Goal: Task Accomplishment & Management: Manage account settings

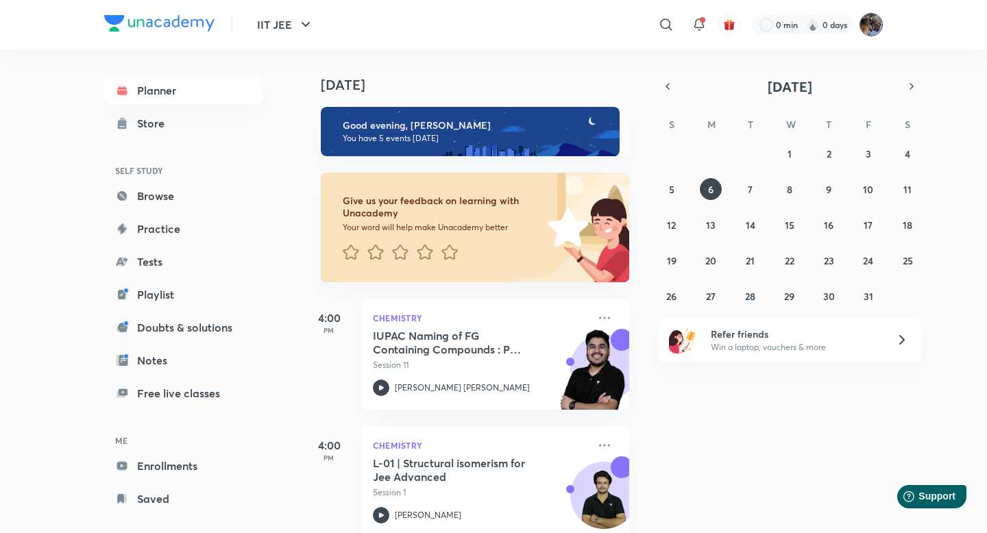
click at [875, 21] on img at bounding box center [870, 24] width 23 height 23
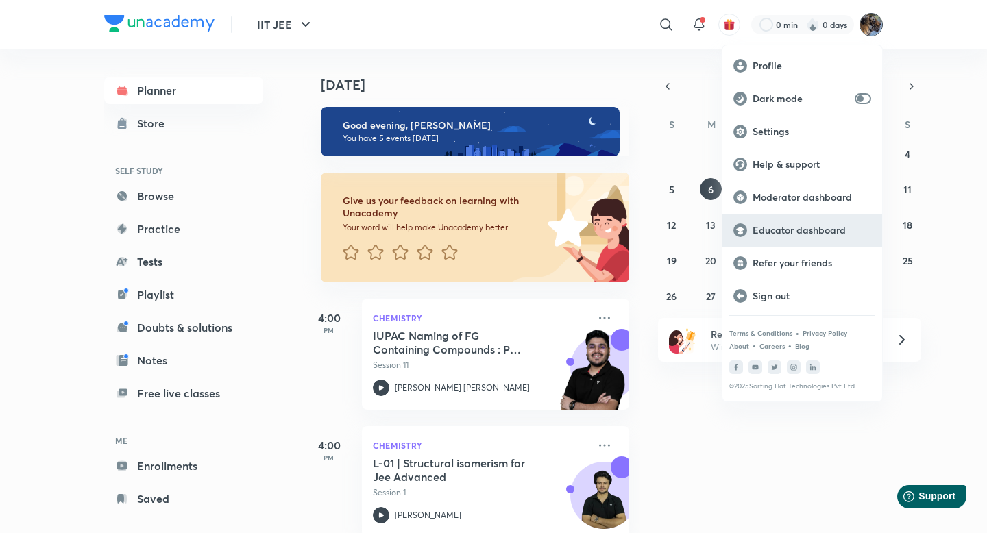
click at [790, 224] on p "Educator dashboard" at bounding box center [812, 230] width 119 height 12
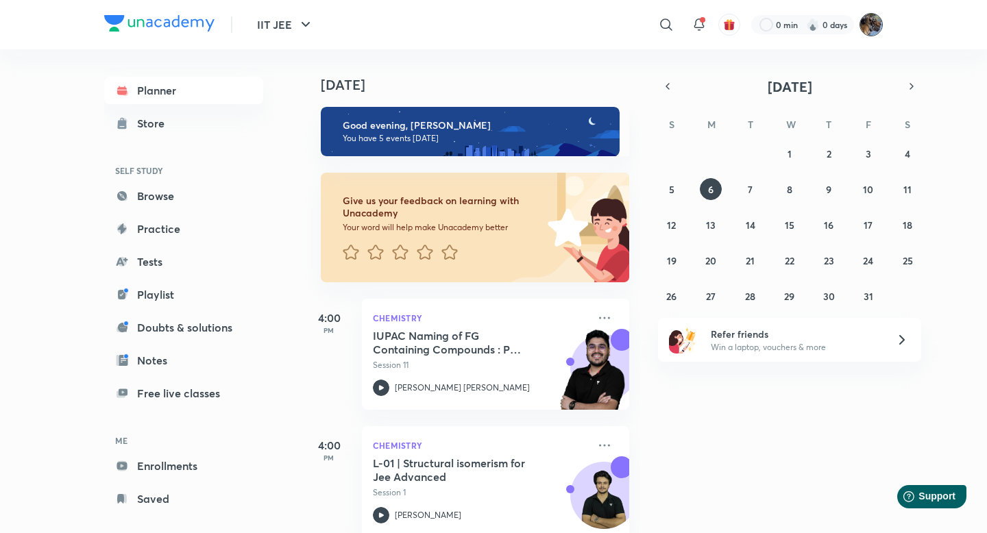
click at [881, 22] on img at bounding box center [870, 24] width 23 height 23
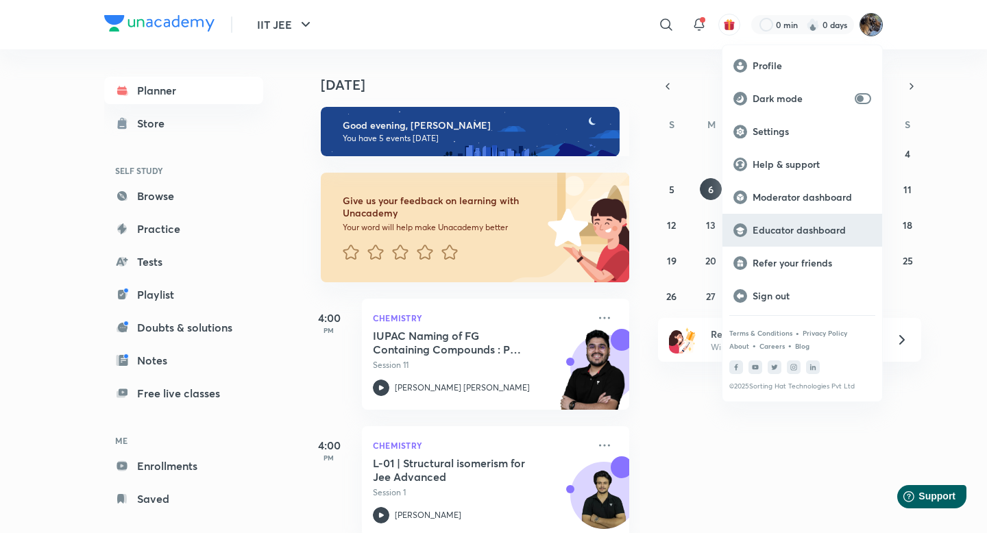
click at [789, 228] on p "Educator dashboard" at bounding box center [812, 230] width 119 height 12
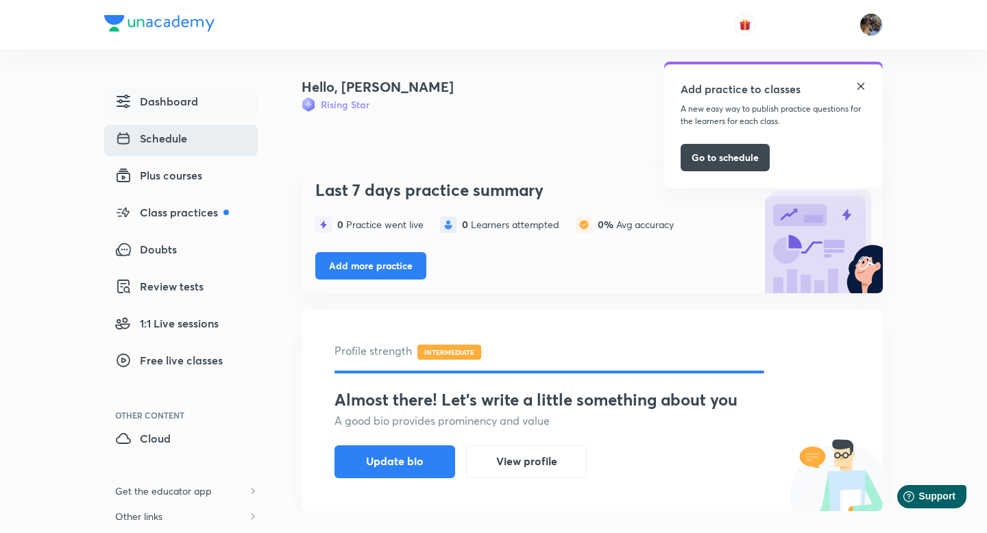
click at [178, 135] on span "Schedule" at bounding box center [151, 138] width 72 height 16
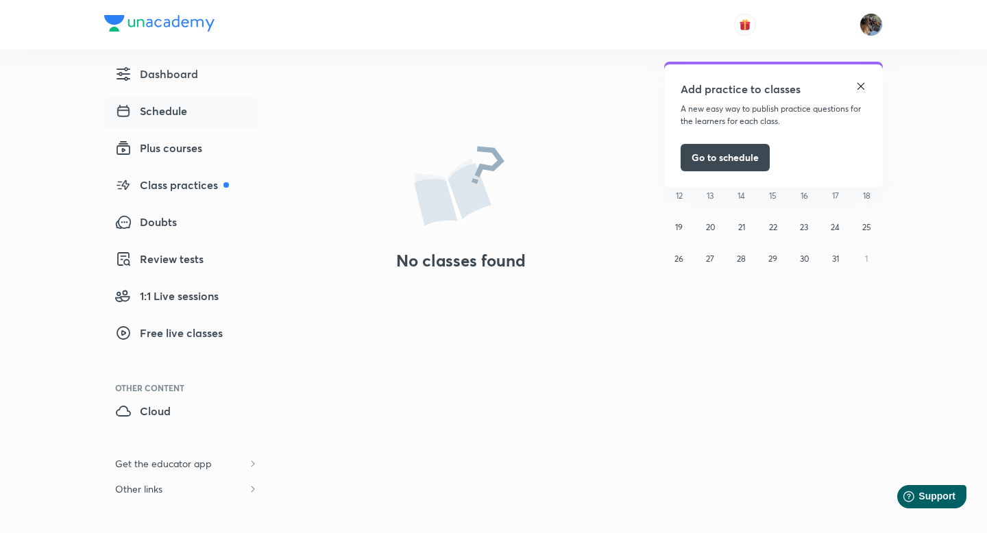
click at [151, 108] on span "Schedule" at bounding box center [151, 111] width 72 height 16
click at [169, 78] on span "Dashboard" at bounding box center [156, 74] width 83 height 16
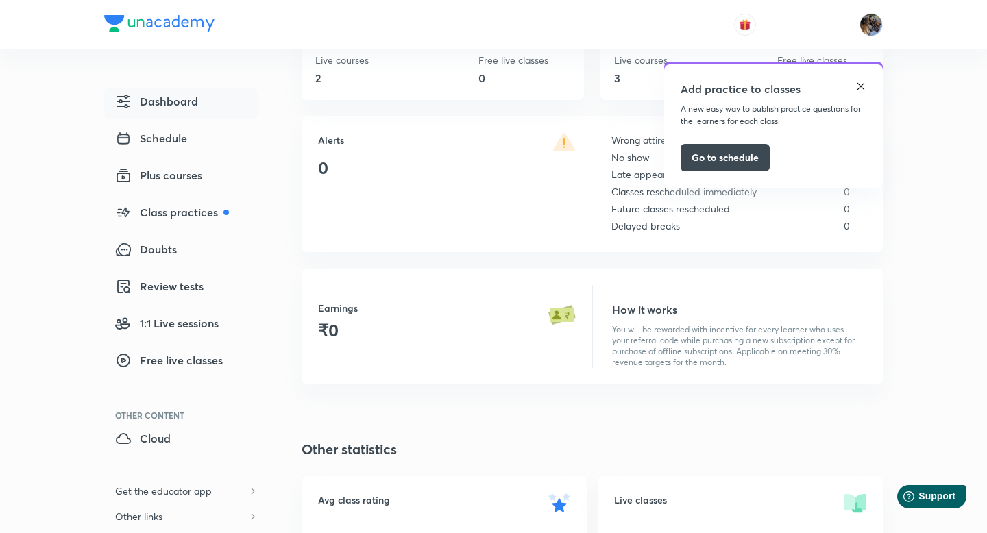
scroll to position [840, 0]
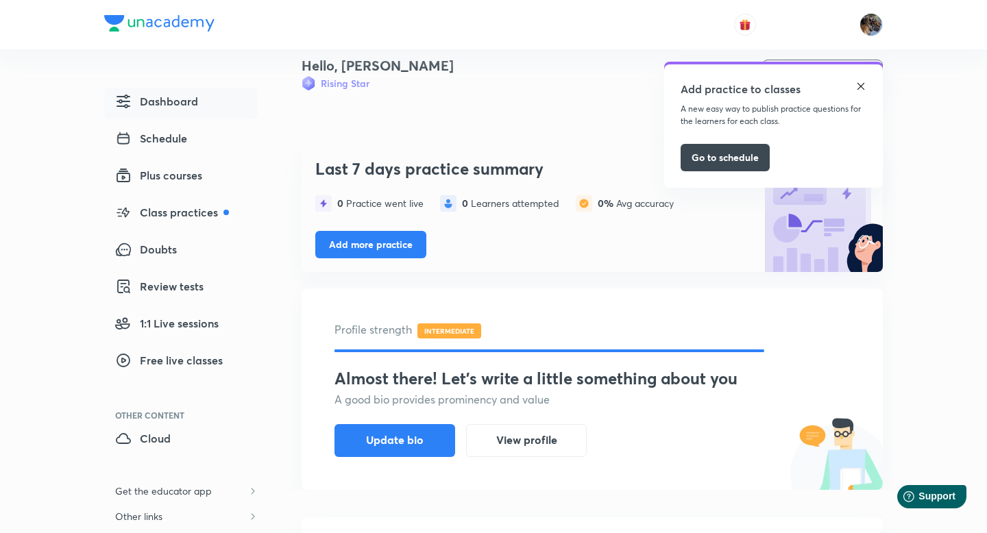
scroll to position [42, 0]
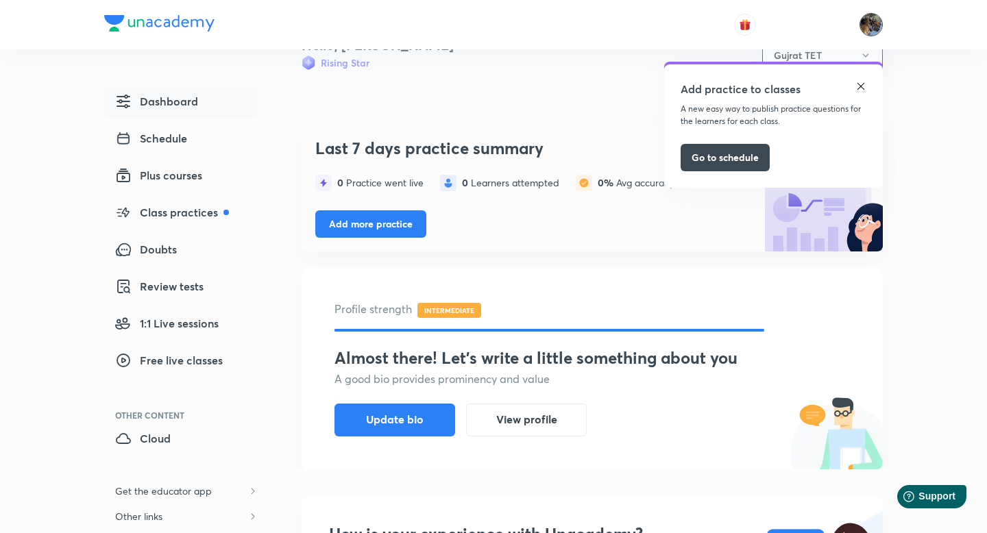
click at [870, 29] on img at bounding box center [870, 24] width 23 height 23
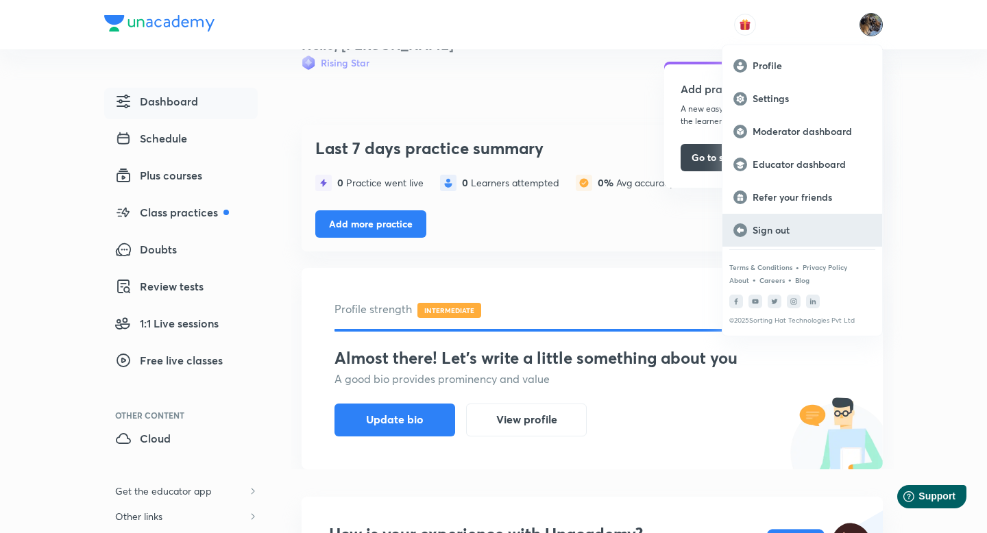
click at [758, 238] on div "Sign out" at bounding box center [802, 230] width 160 height 33
